Goal: Navigation & Orientation: Understand site structure

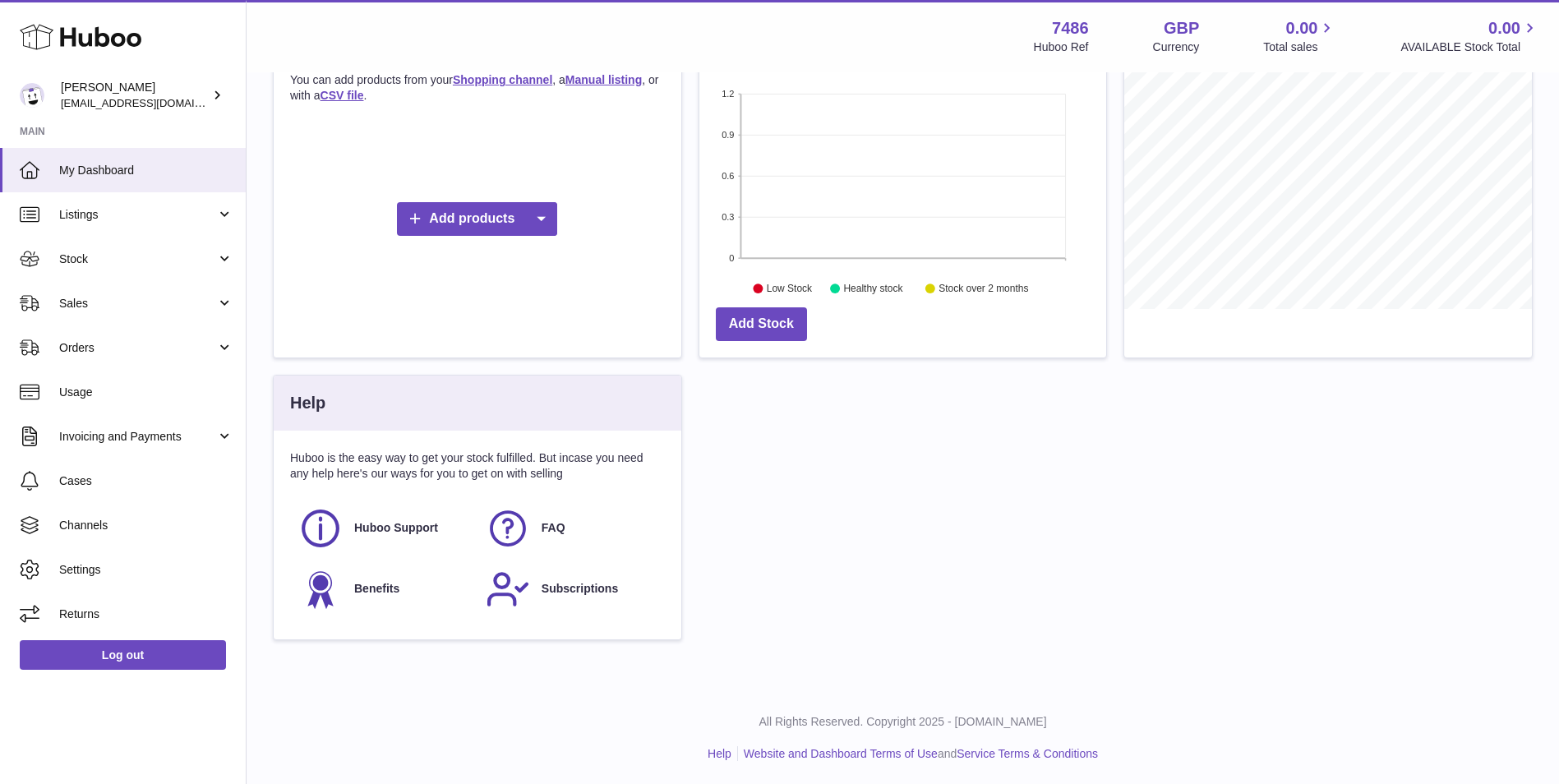
scroll to position [325, 0]
click at [141, 201] on link "Listings" at bounding box center [123, 214] width 246 height 45
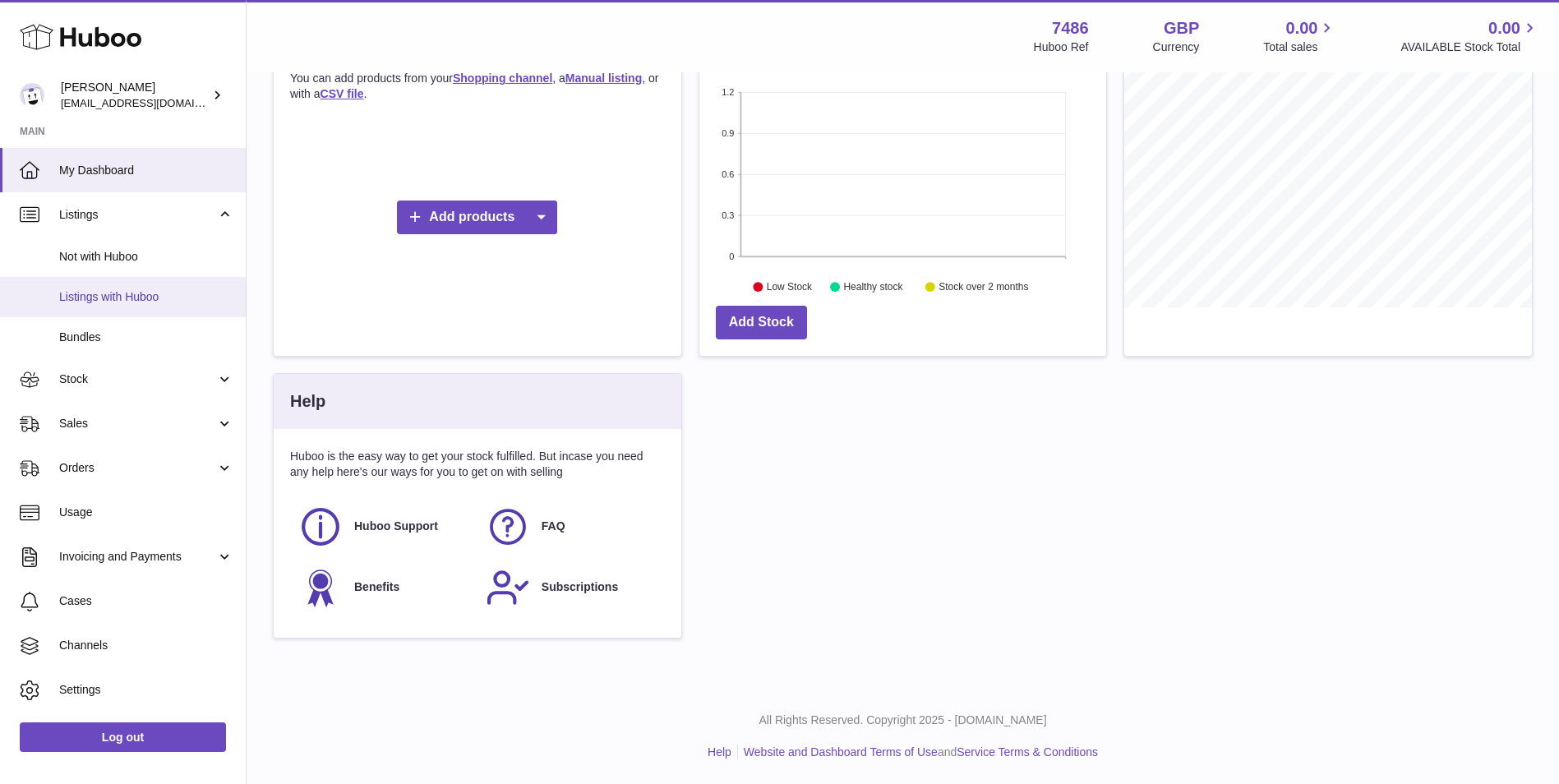
click at [128, 291] on span "Listings with Huboo" at bounding box center [146, 297] width 175 height 15
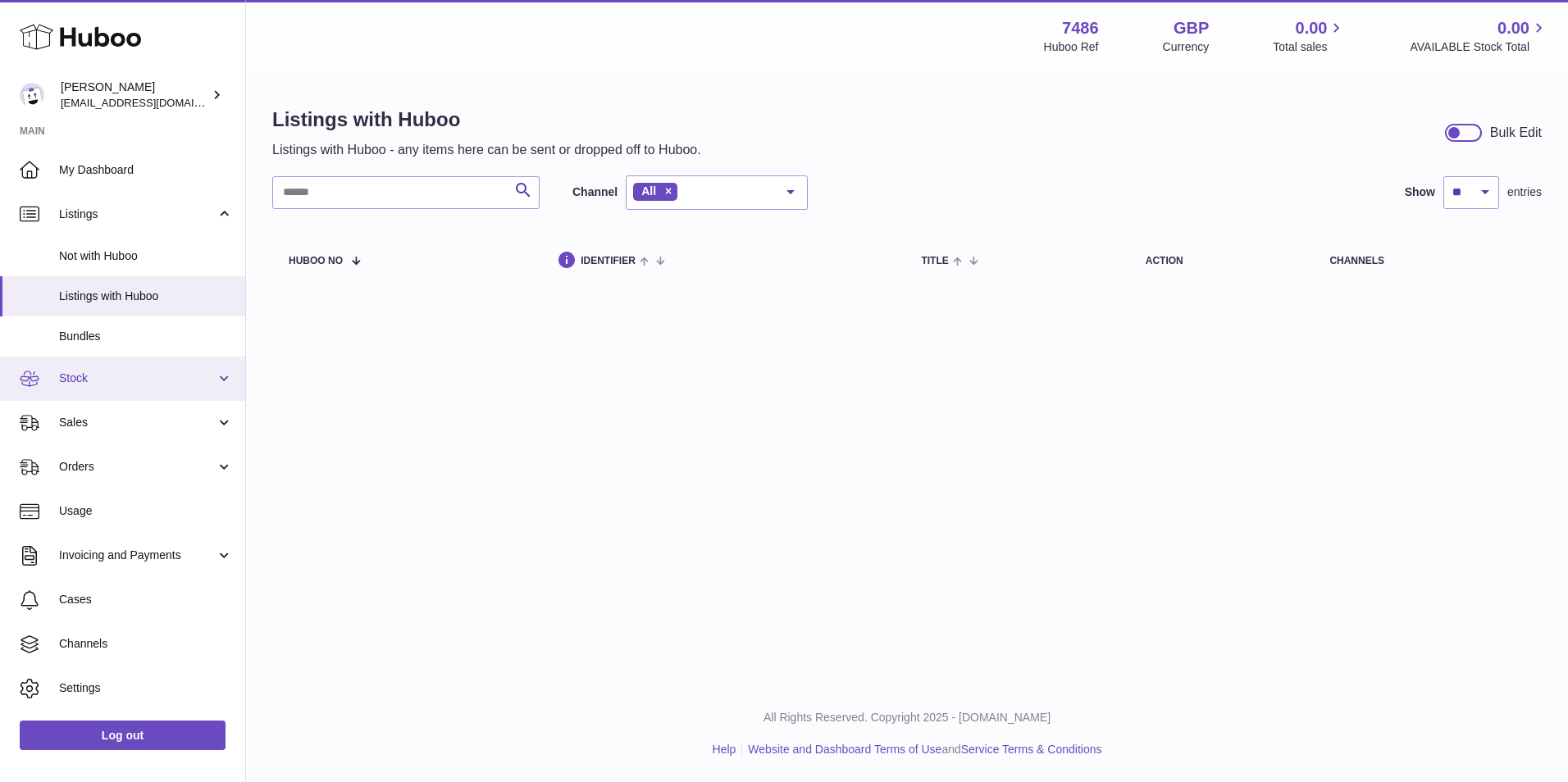
click at [116, 386] on link "Stock" at bounding box center [122, 378] width 245 height 44
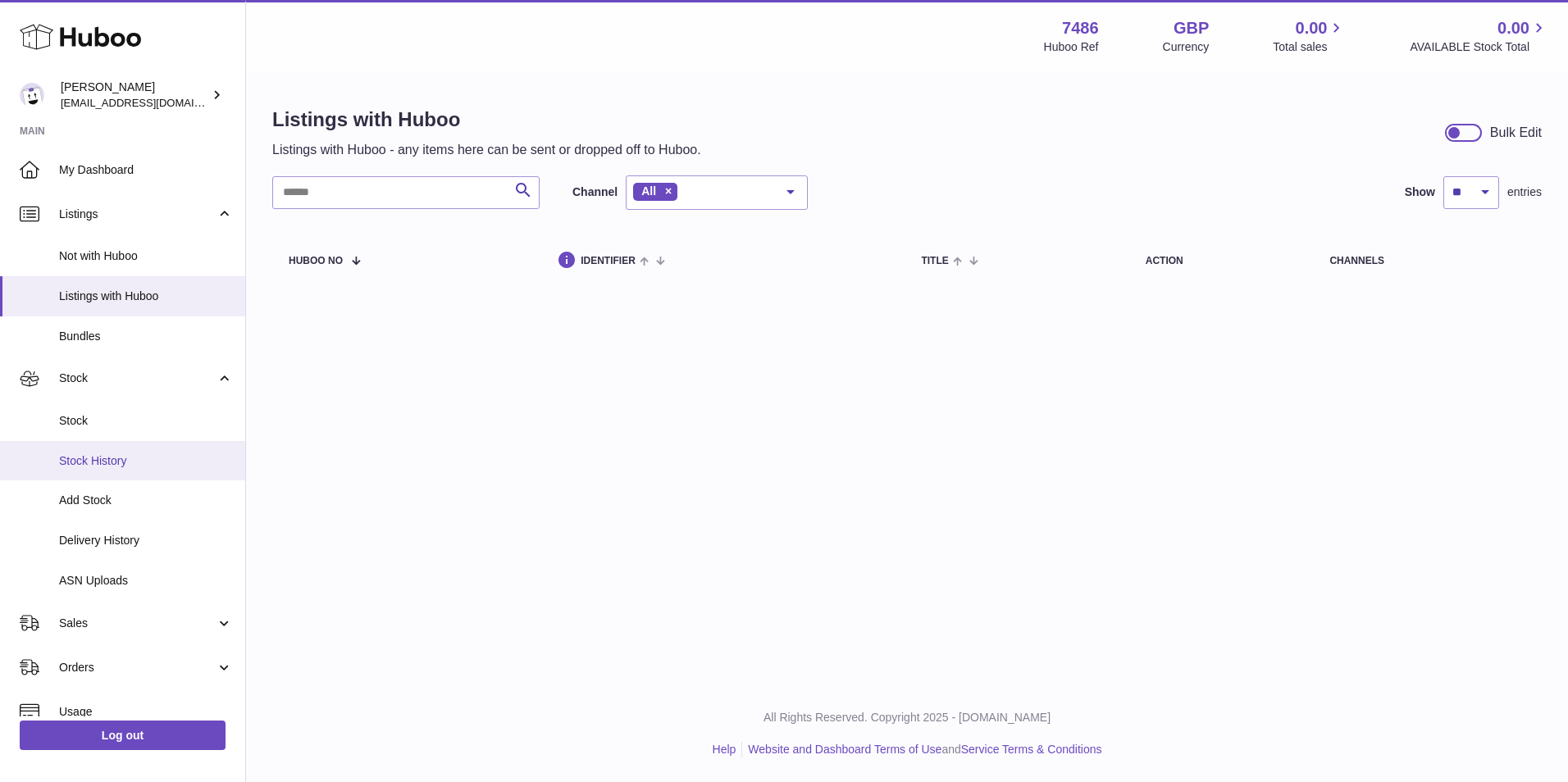
click at [132, 451] on link "Stock History" at bounding box center [122, 461] width 245 height 40
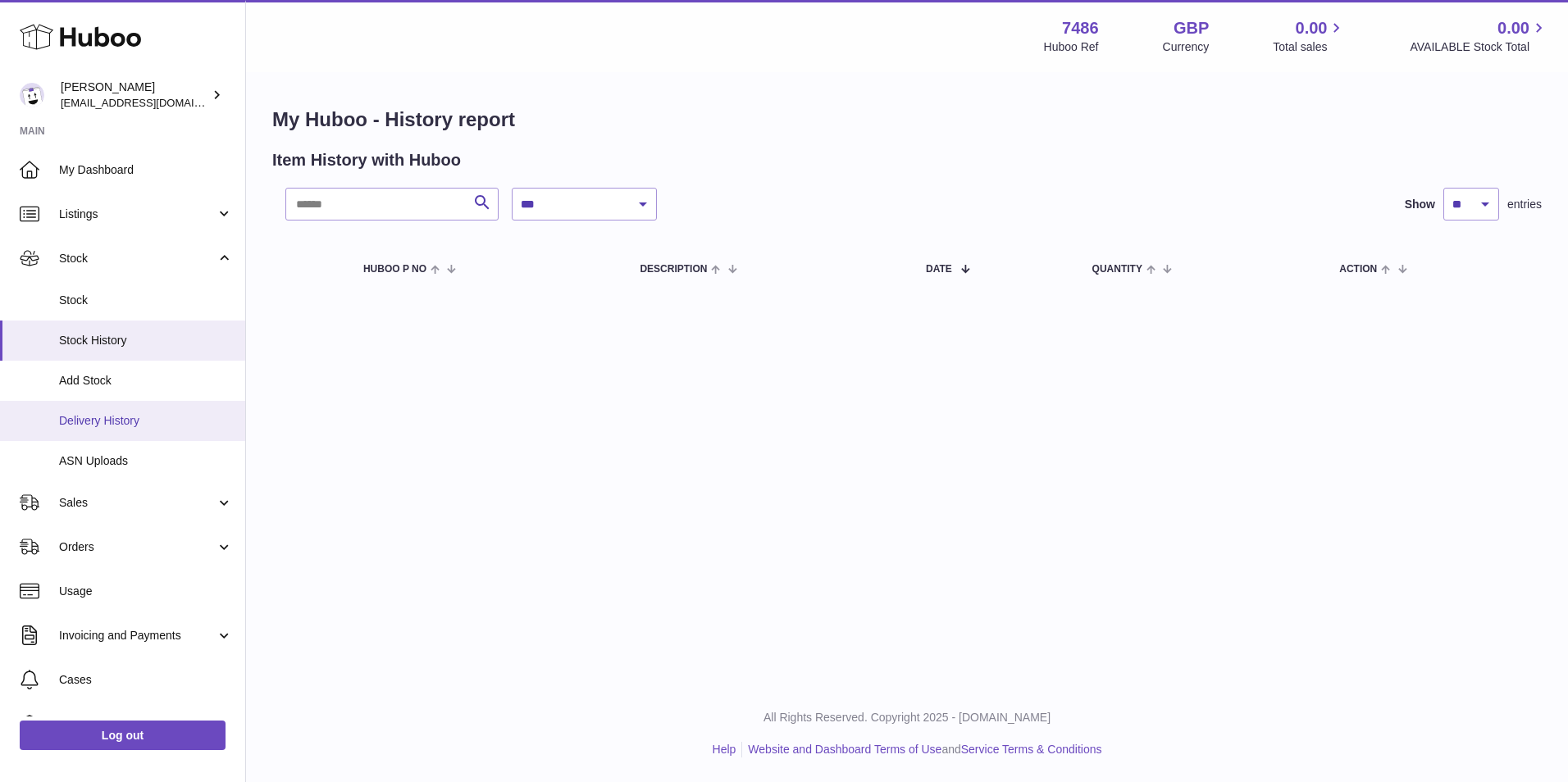
click at [121, 411] on link "Delivery History" at bounding box center [122, 421] width 245 height 40
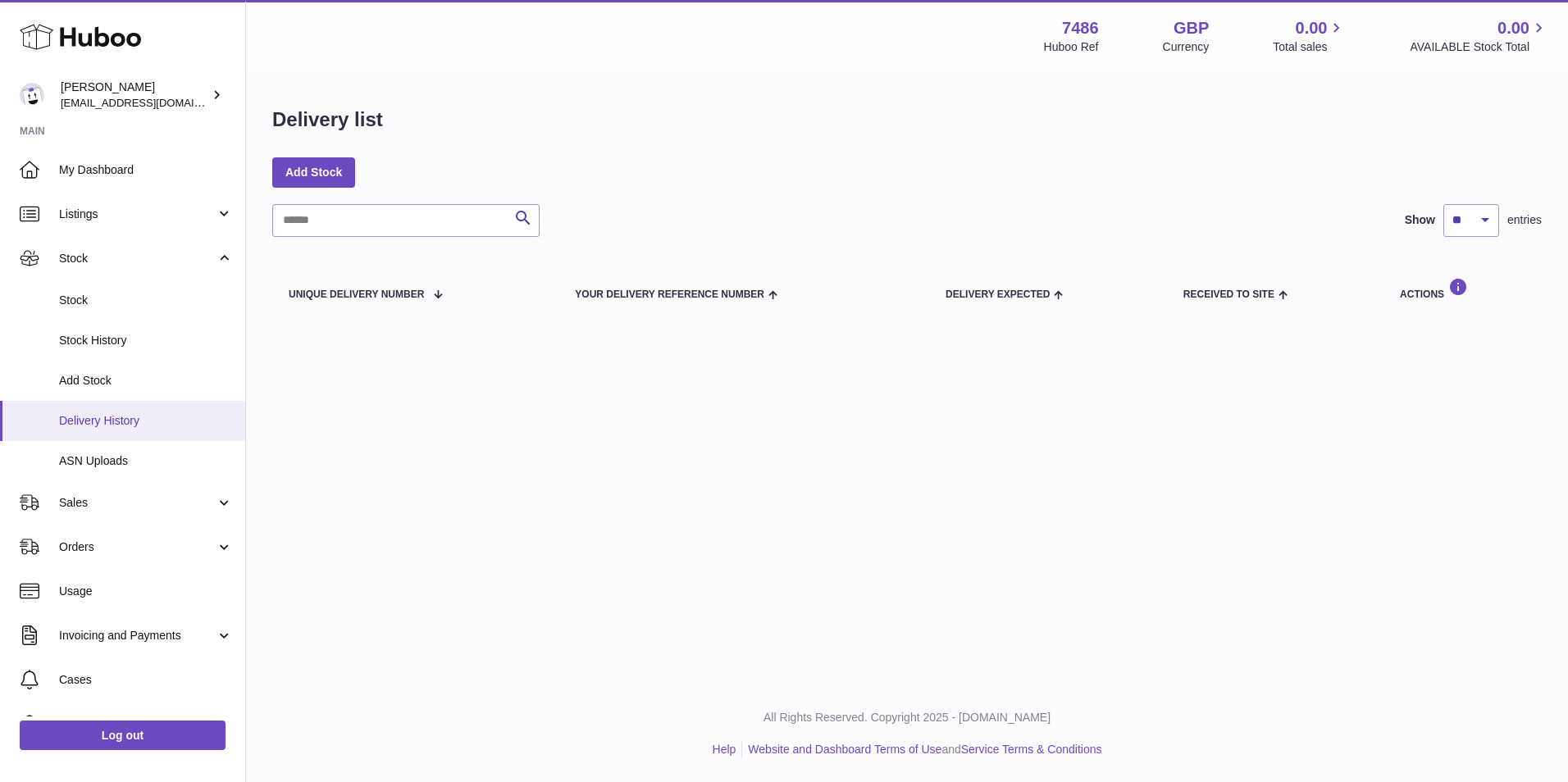
scroll to position [118, 0]
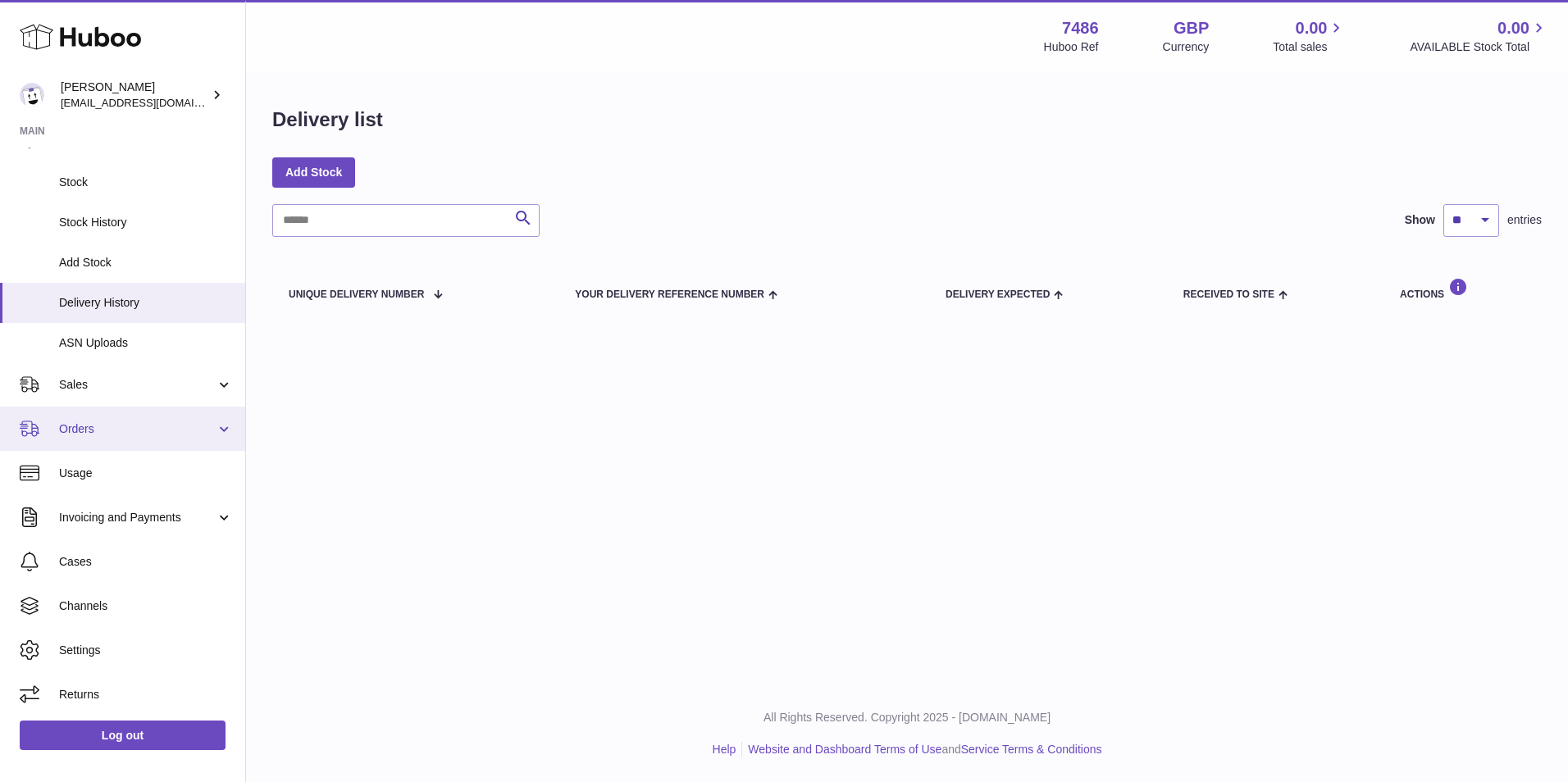
click at [176, 431] on span "Orders" at bounding box center [137, 428] width 157 height 15
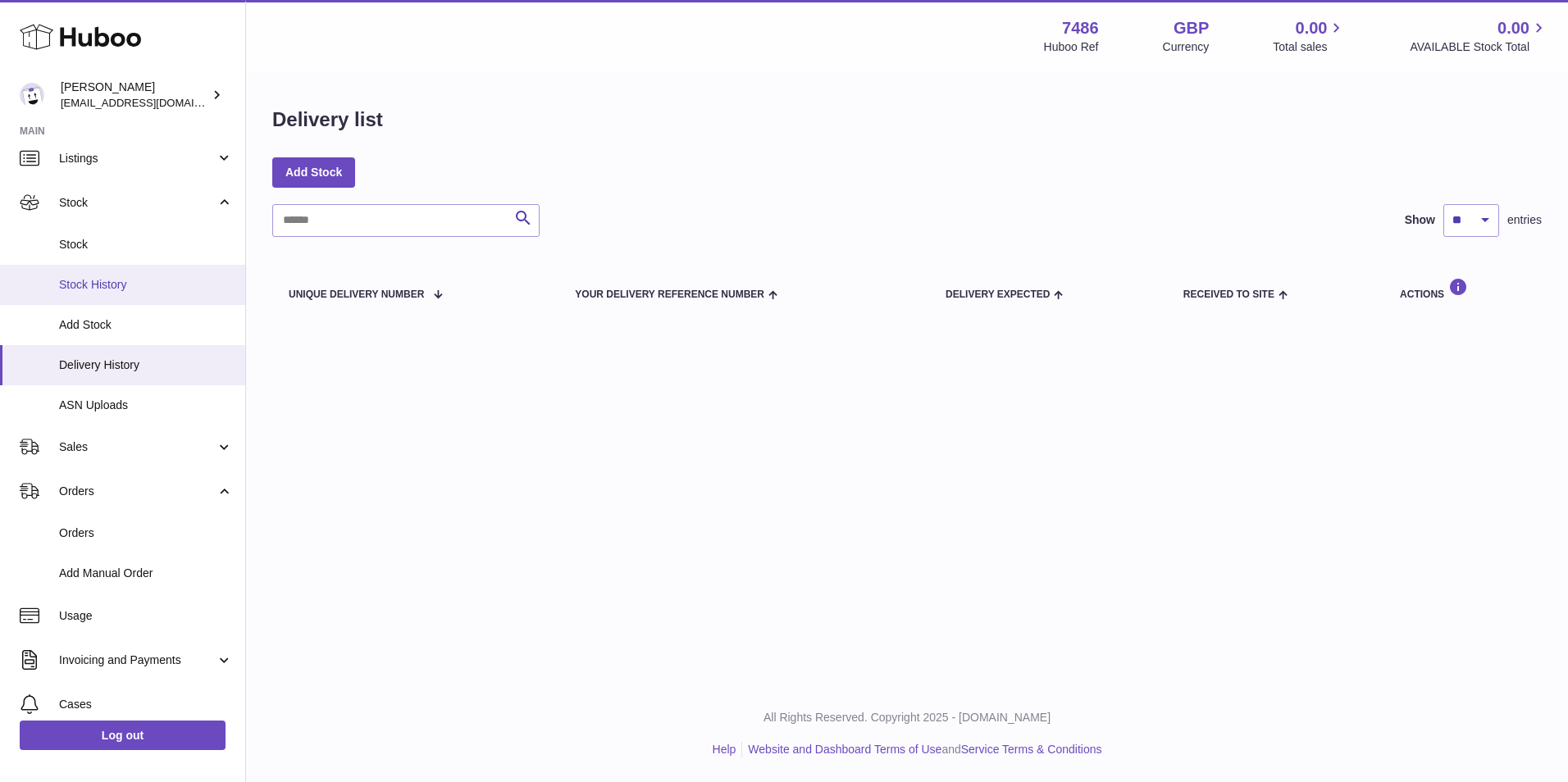
scroll to position [0, 0]
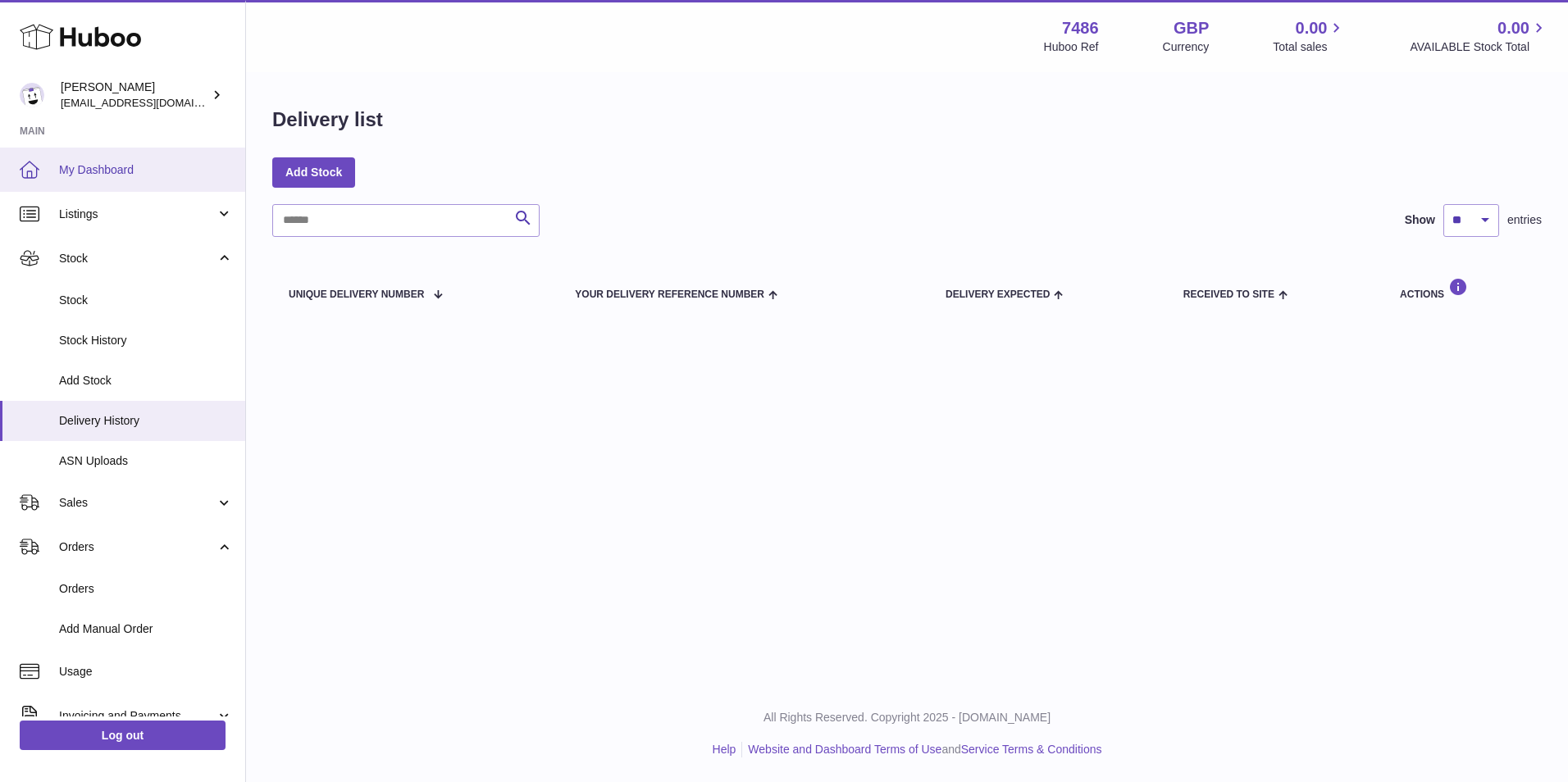
click at [103, 162] on span "My Dashboard" at bounding box center [146, 170] width 174 height 15
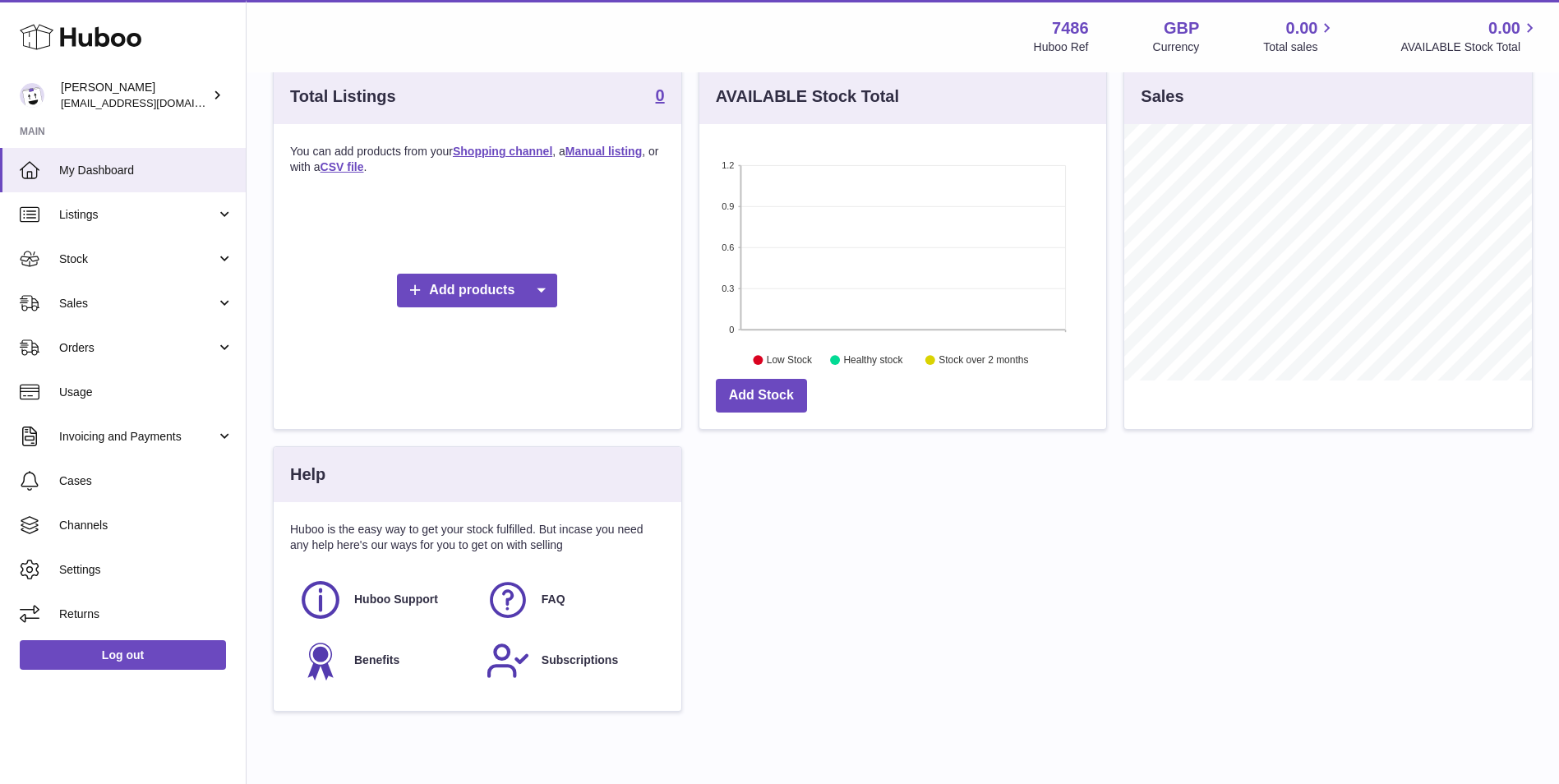
scroll to position [263, 0]
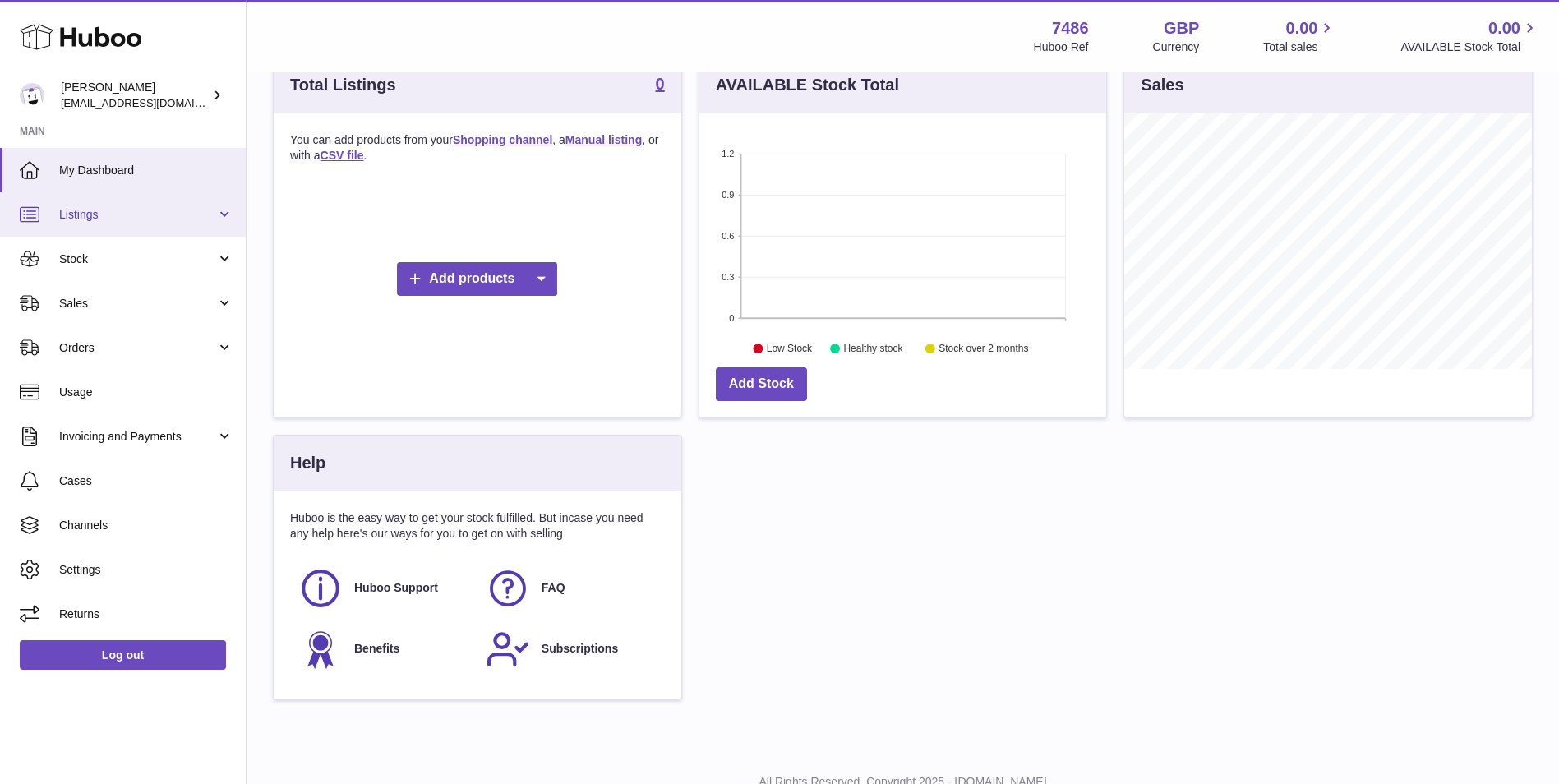
click at [107, 230] on link "Listings" at bounding box center [123, 214] width 246 height 45
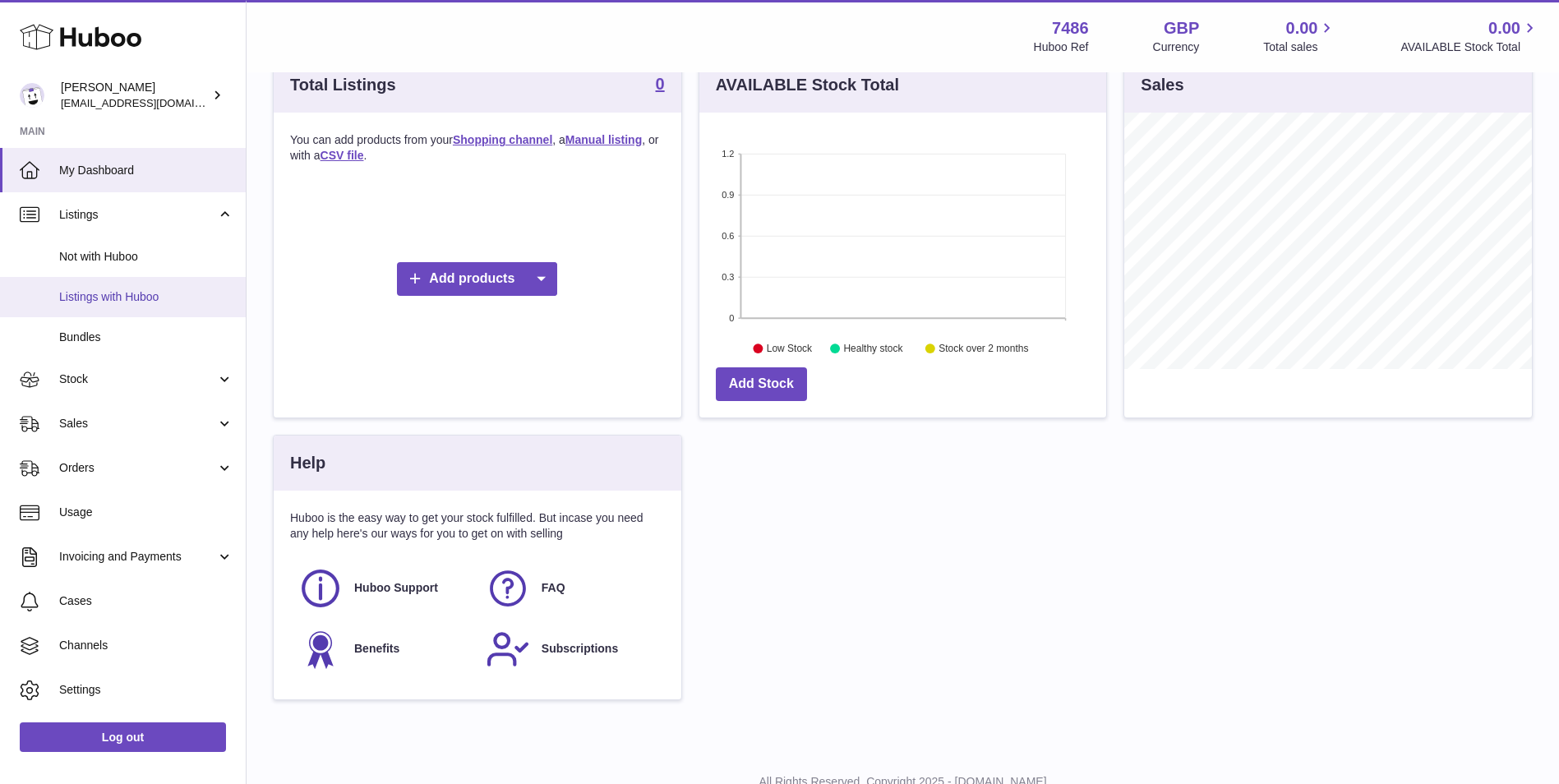
click at [126, 305] on link "Listings with Huboo" at bounding box center [123, 297] width 246 height 40
